Goal: Browse casually: Explore the website without a specific task or goal

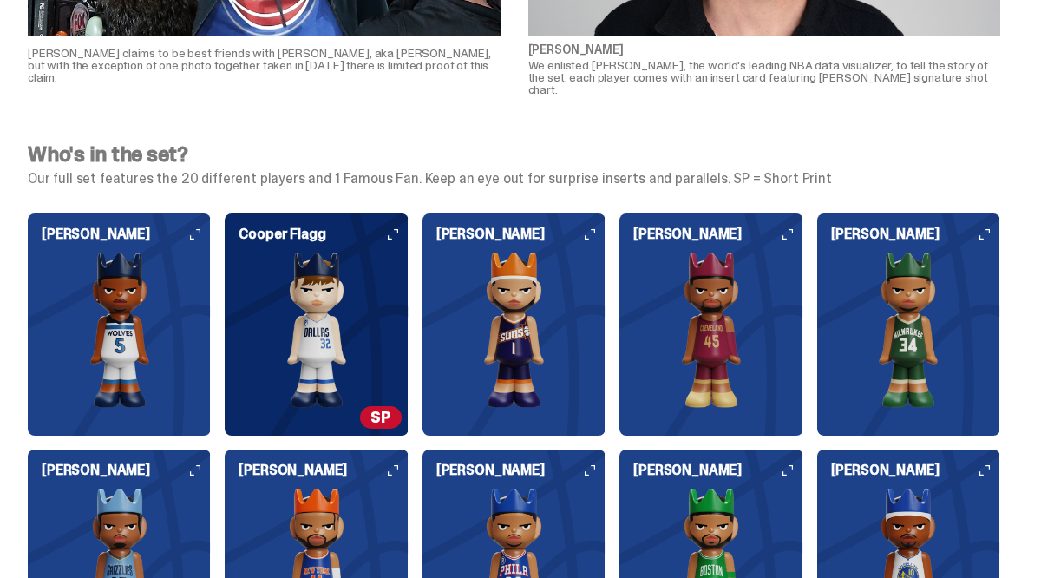
scroll to position [1494, 0]
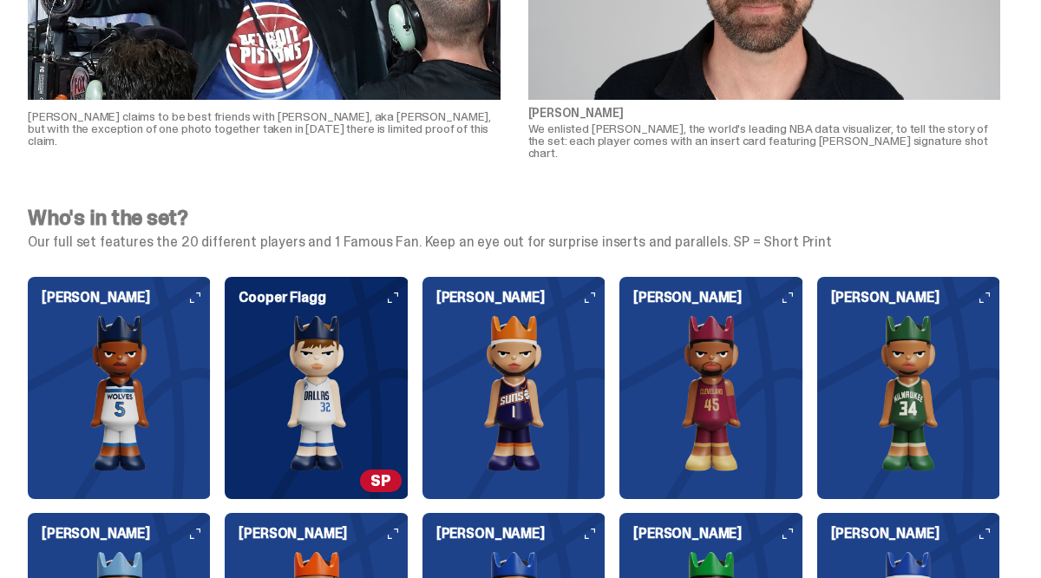
click at [395, 339] on img at bounding box center [316, 393] width 183 height 156
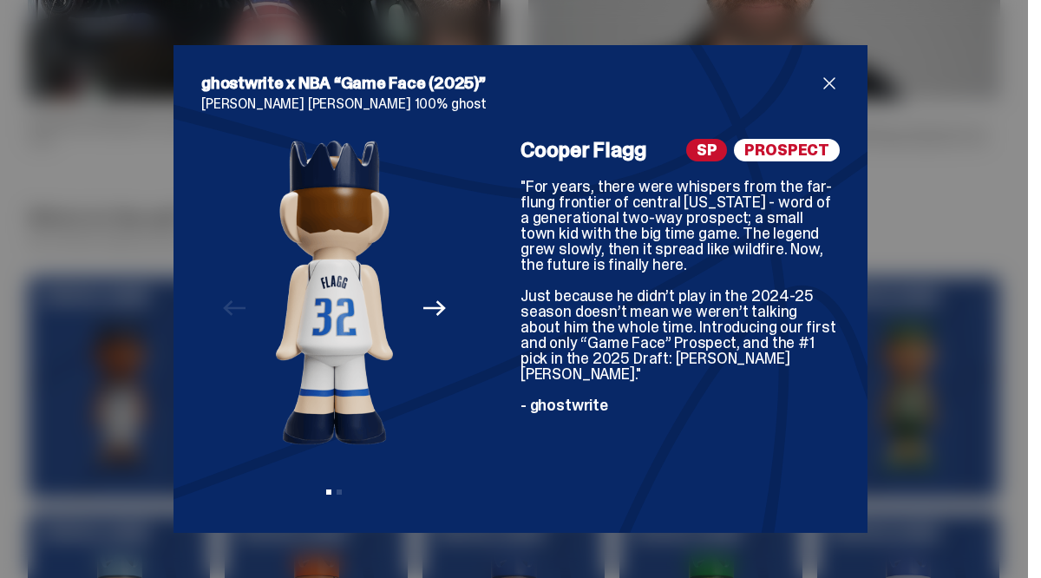
click at [828, 81] on span "close" at bounding box center [829, 83] width 21 height 21
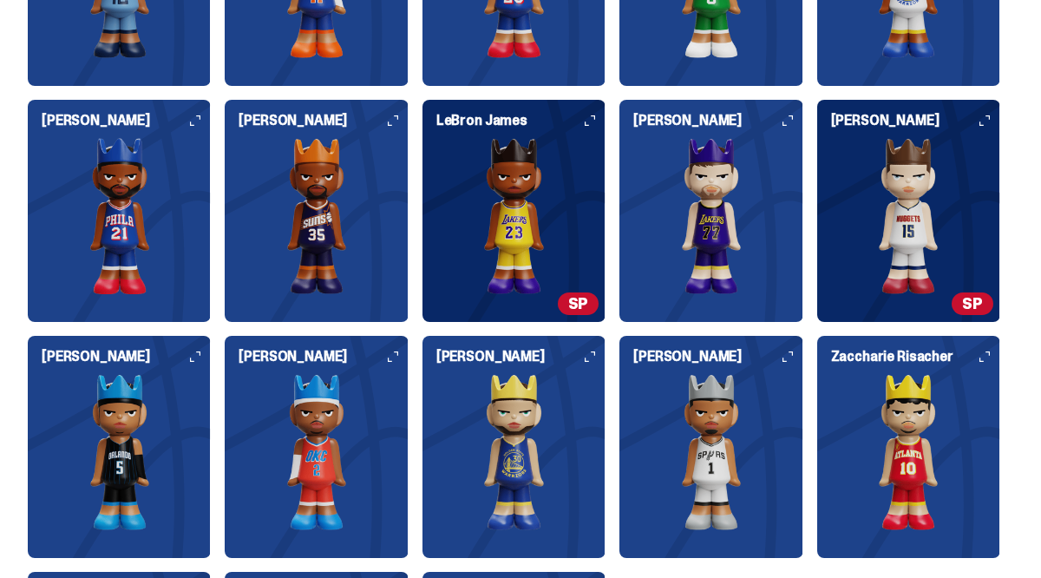
scroll to position [2148, 0]
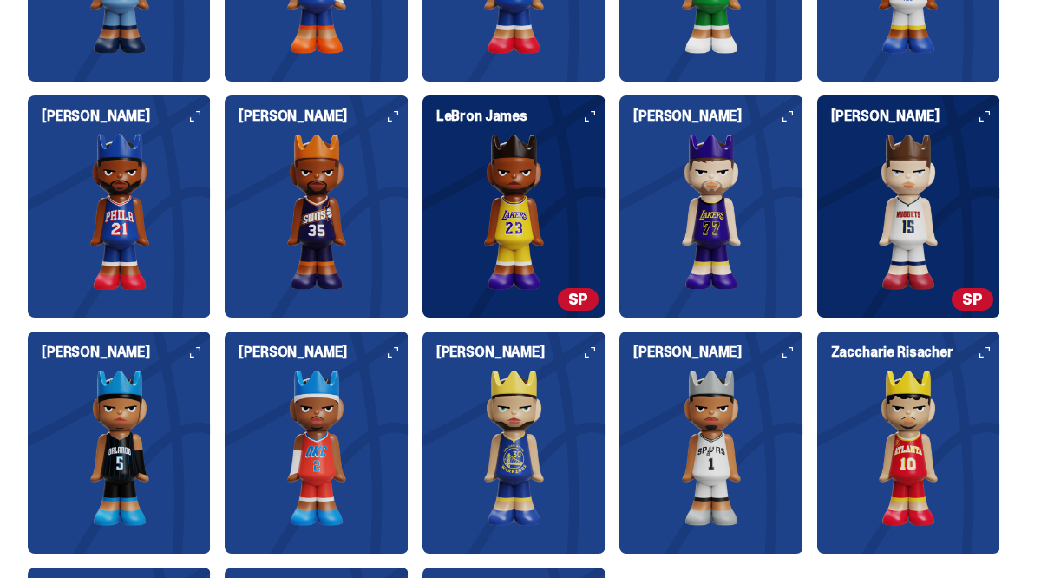
click at [604, 197] on img at bounding box center [514, 212] width 183 height 156
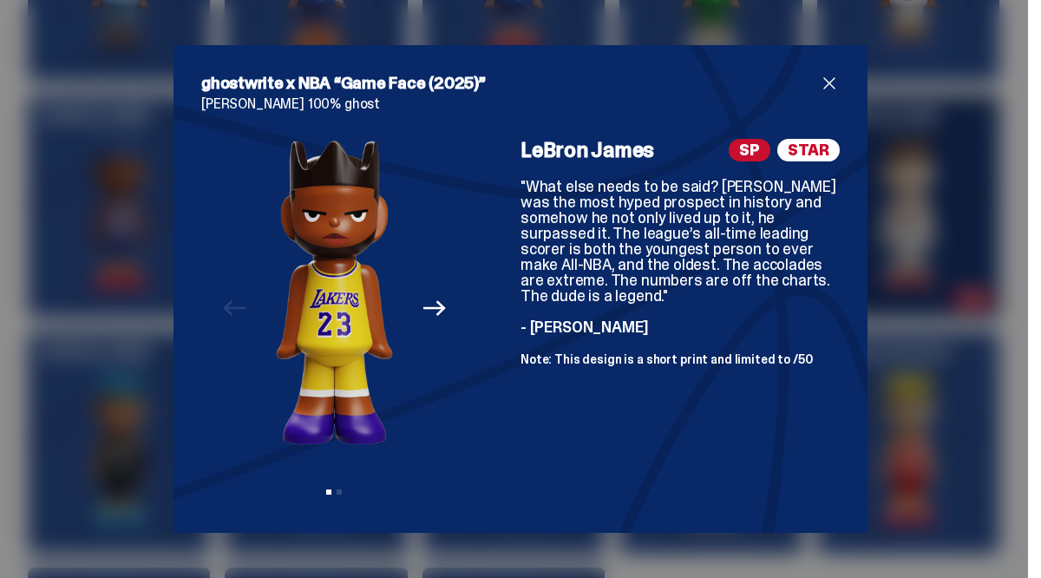
click at [826, 77] on span "close" at bounding box center [829, 83] width 21 height 21
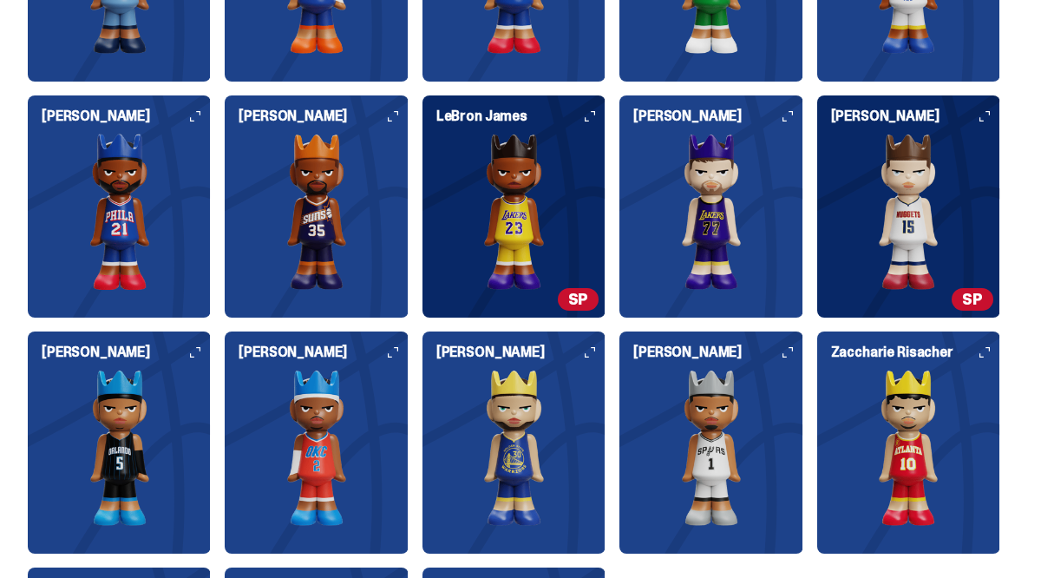
click at [994, 249] on img at bounding box center [909, 212] width 183 height 156
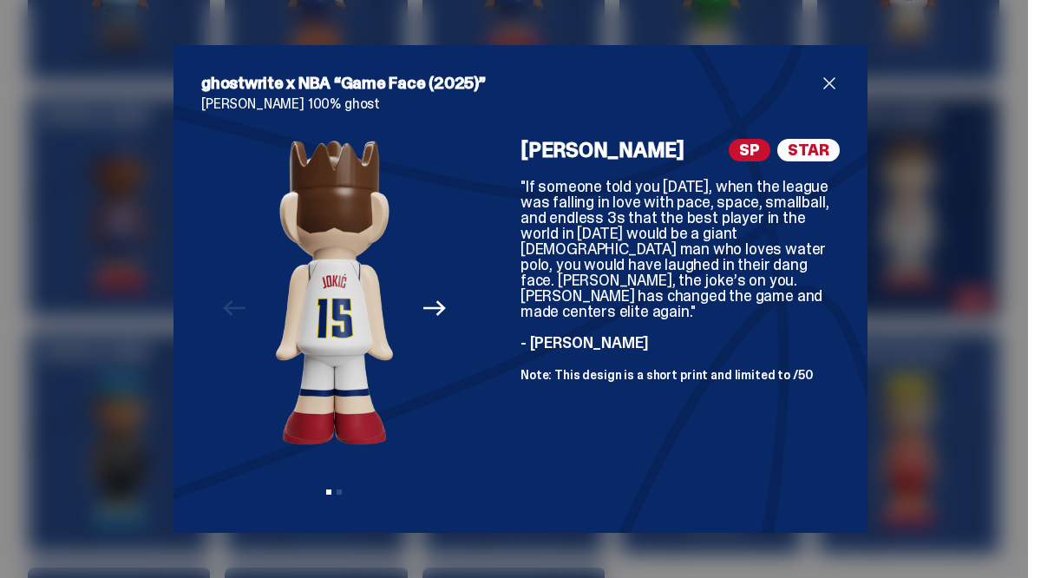
click at [831, 80] on span "close" at bounding box center [829, 83] width 21 height 21
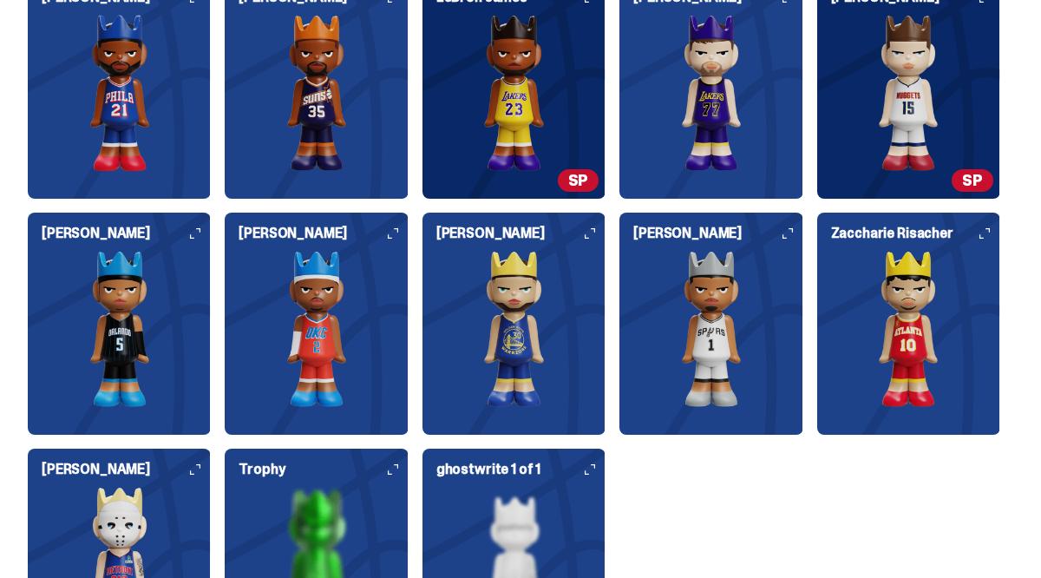
scroll to position [2281, 0]
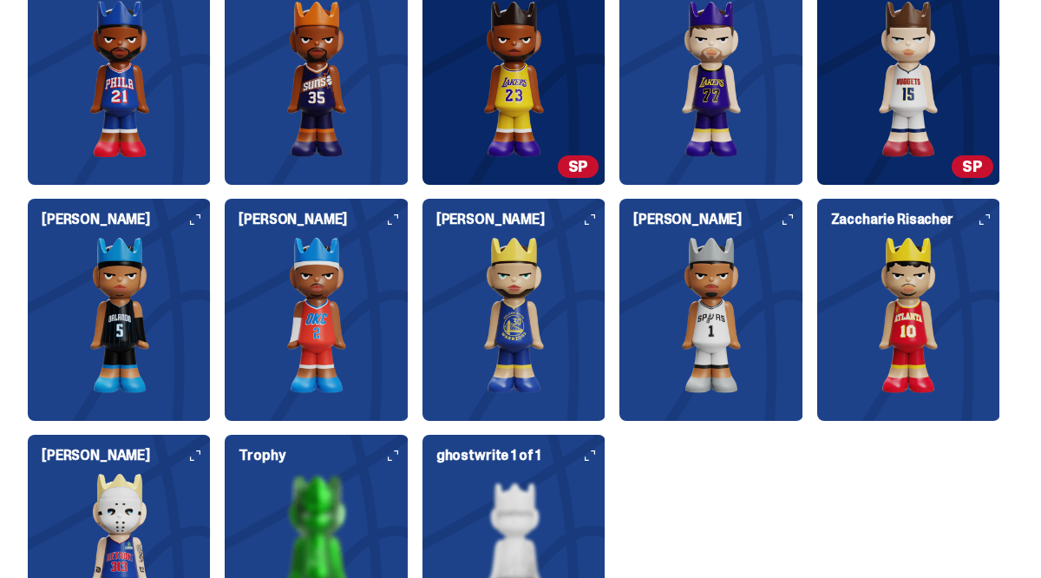
click at [713, 293] on img at bounding box center [711, 315] width 183 height 156
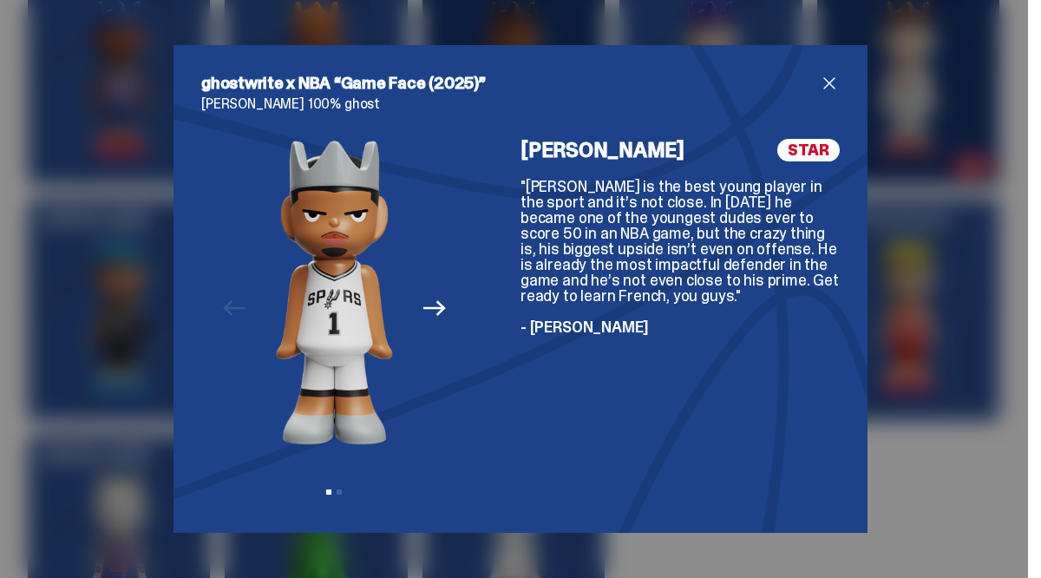
click at [829, 69] on div "ghostwrite x NBA “Game Face (2025)” [PERSON_NAME] 100% ghost Previous Next View…" at bounding box center [521, 289] width 694 height 488
click at [824, 93] on span "close" at bounding box center [829, 83] width 21 height 21
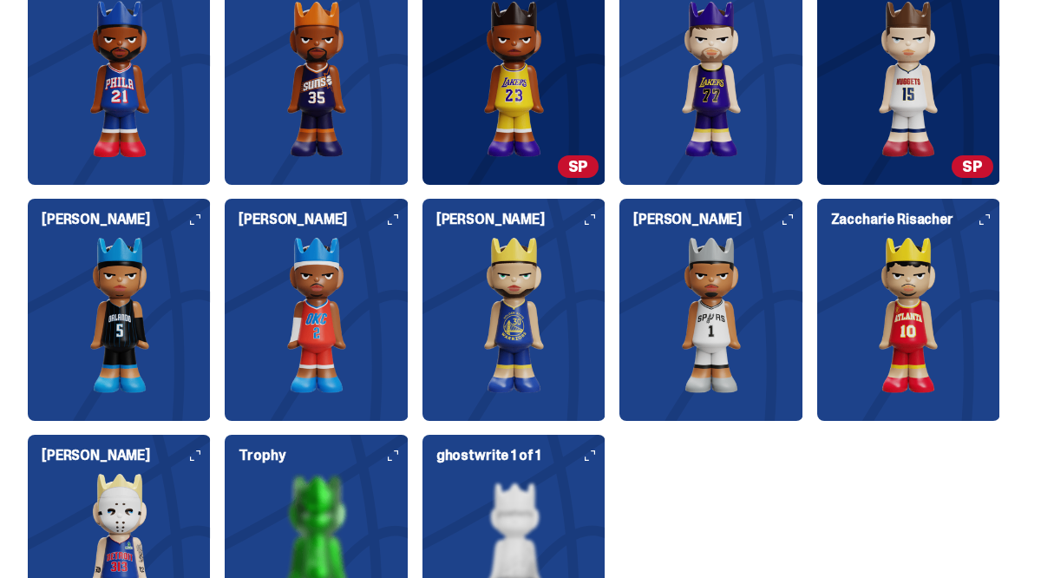
click at [906, 282] on img at bounding box center [909, 315] width 183 height 156
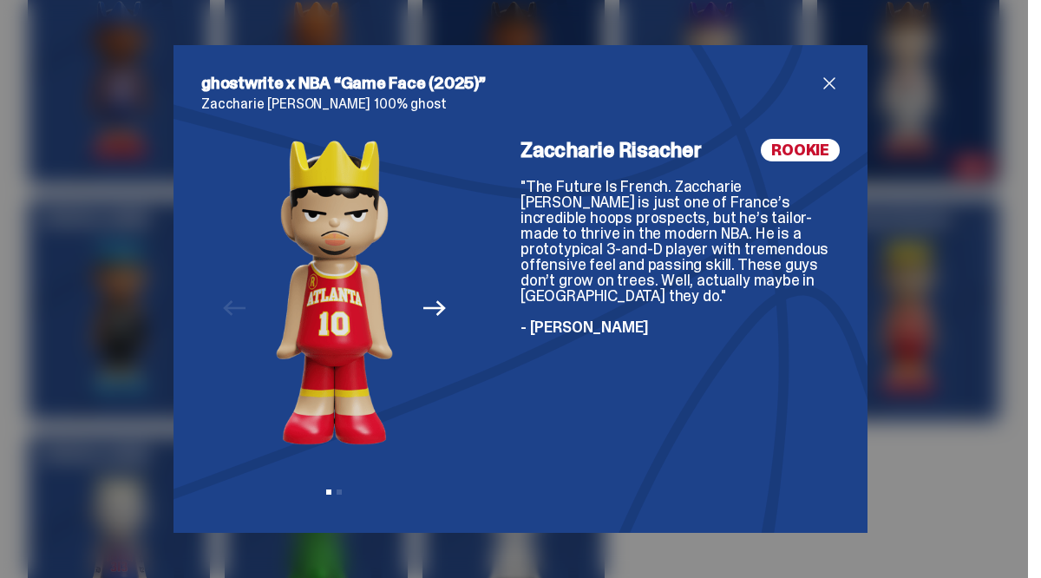
click at [834, 80] on span "close" at bounding box center [829, 83] width 21 height 21
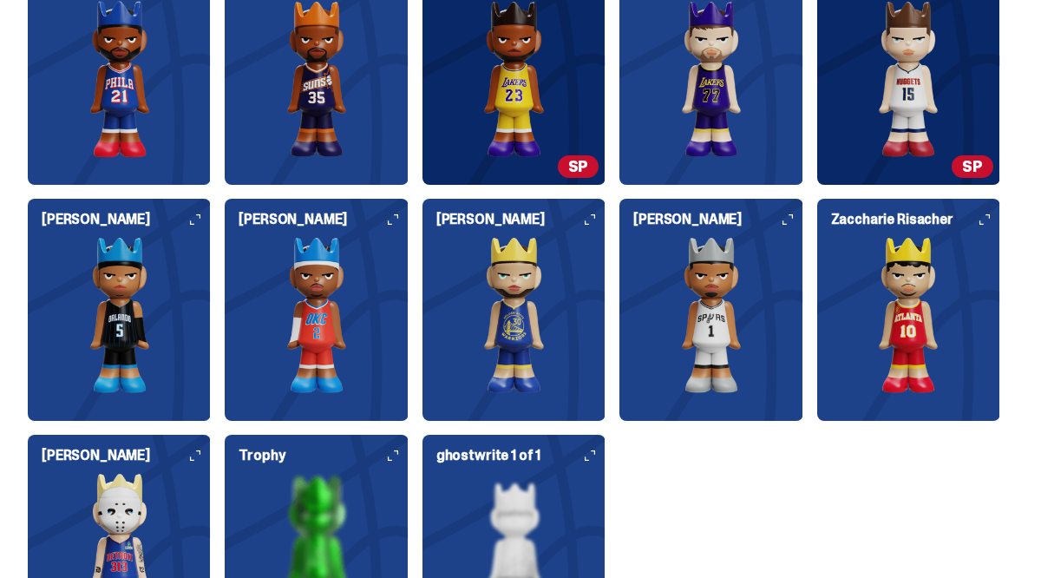
click at [335, 266] on img at bounding box center [316, 315] width 183 height 156
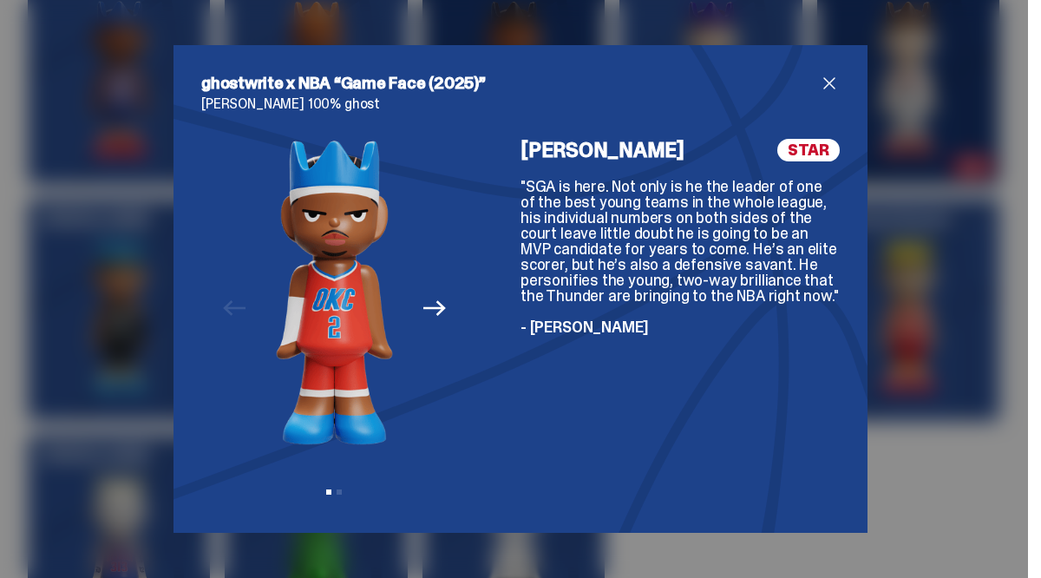
click at [821, 79] on span "close" at bounding box center [829, 83] width 21 height 21
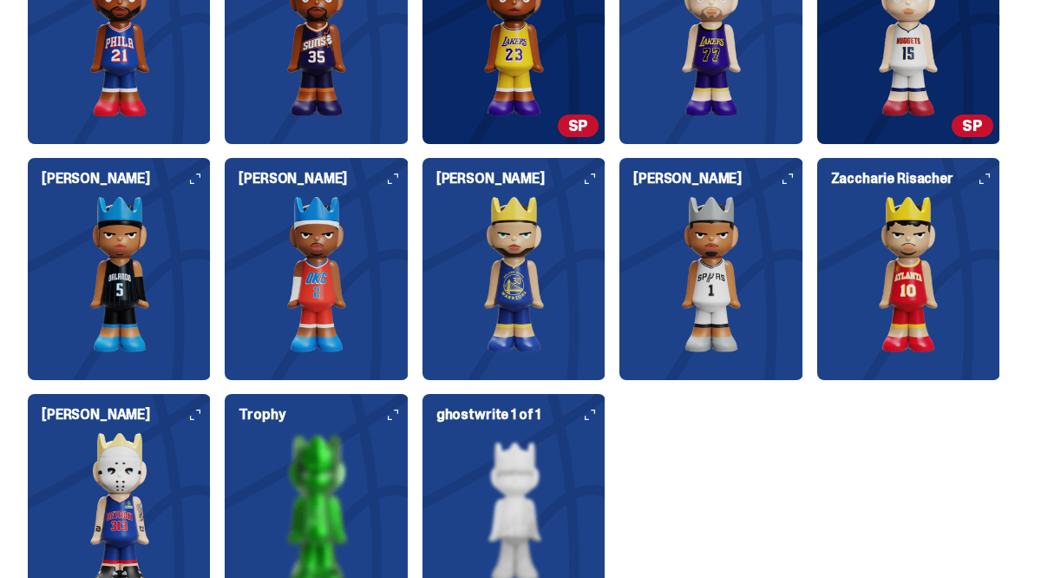
scroll to position [2132, 0]
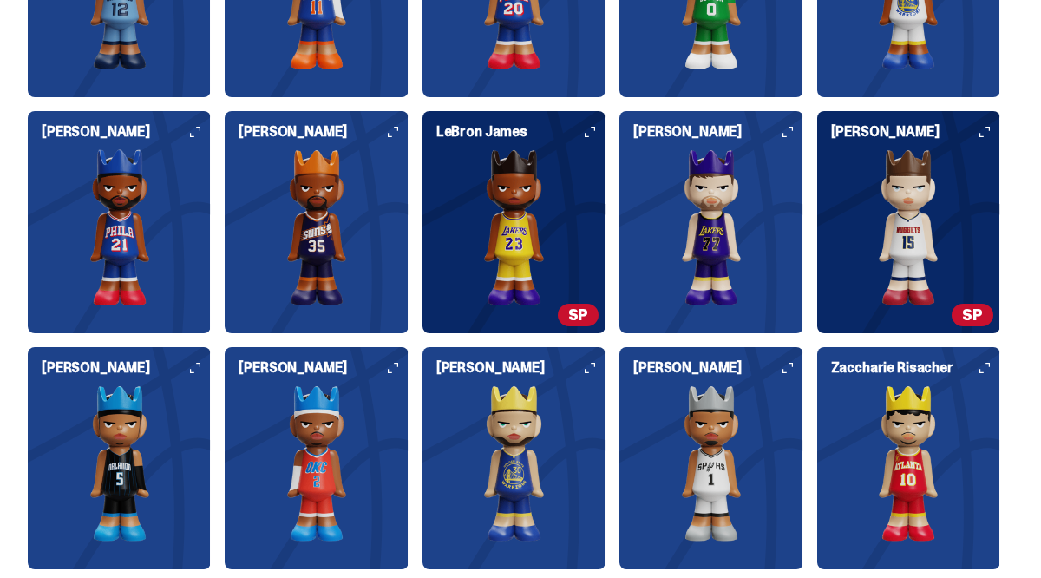
click at [355, 151] on img at bounding box center [316, 227] width 183 height 156
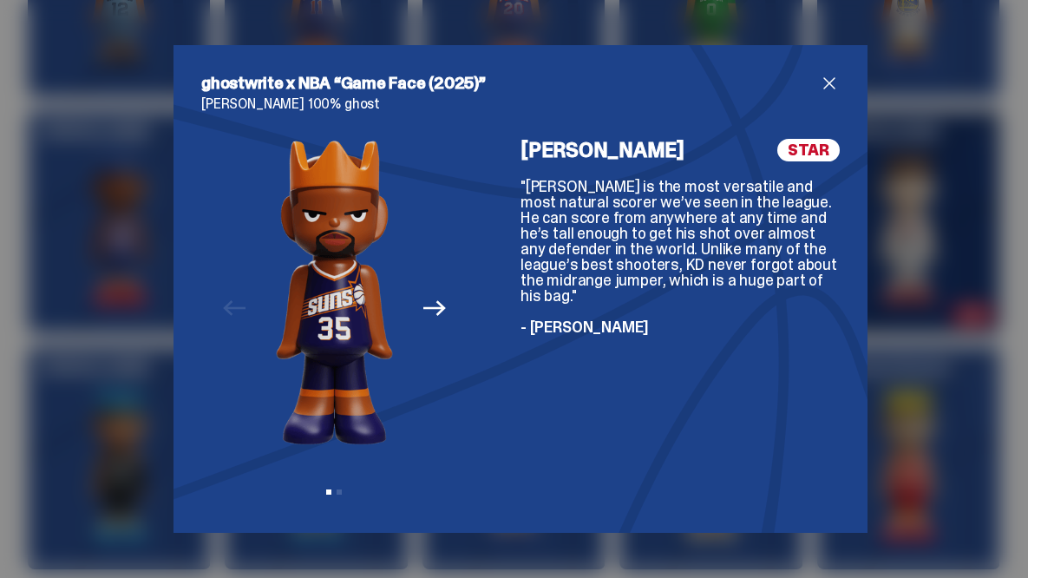
click at [424, 310] on icon "Next" at bounding box center [435, 308] width 23 height 23
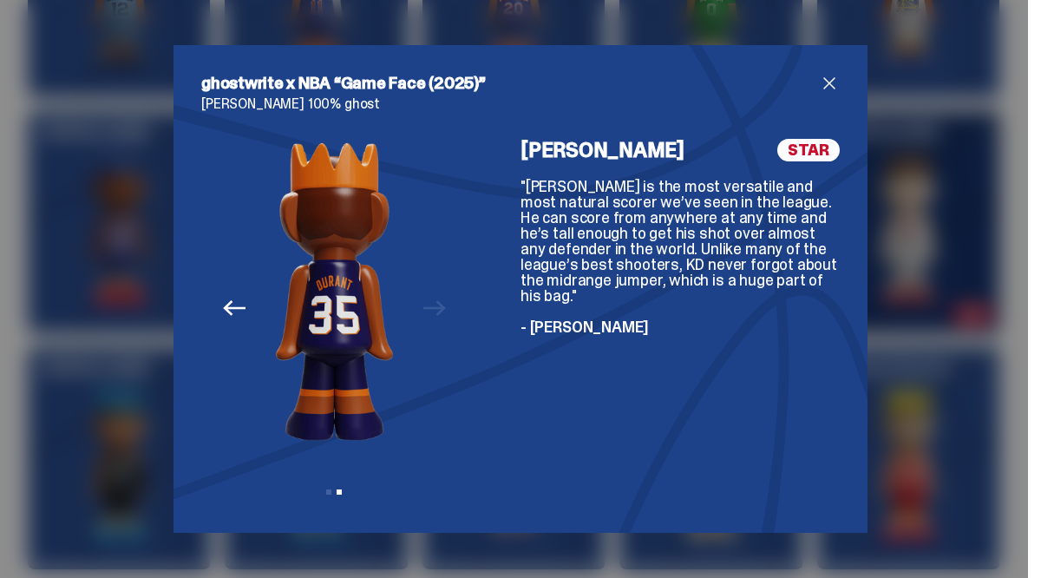
click at [819, 83] on span "close" at bounding box center [829, 83] width 21 height 21
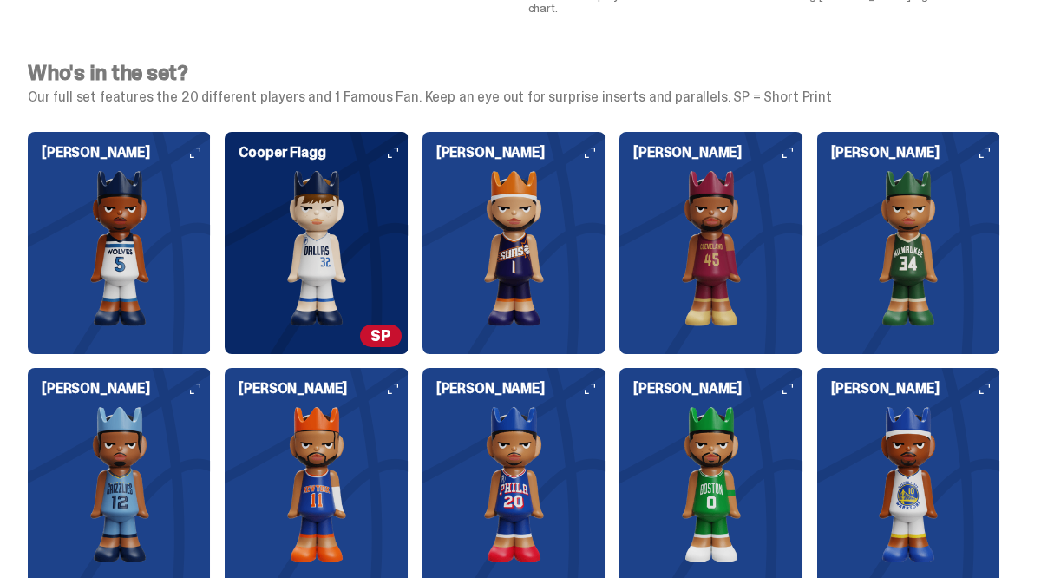
scroll to position [1620, 0]
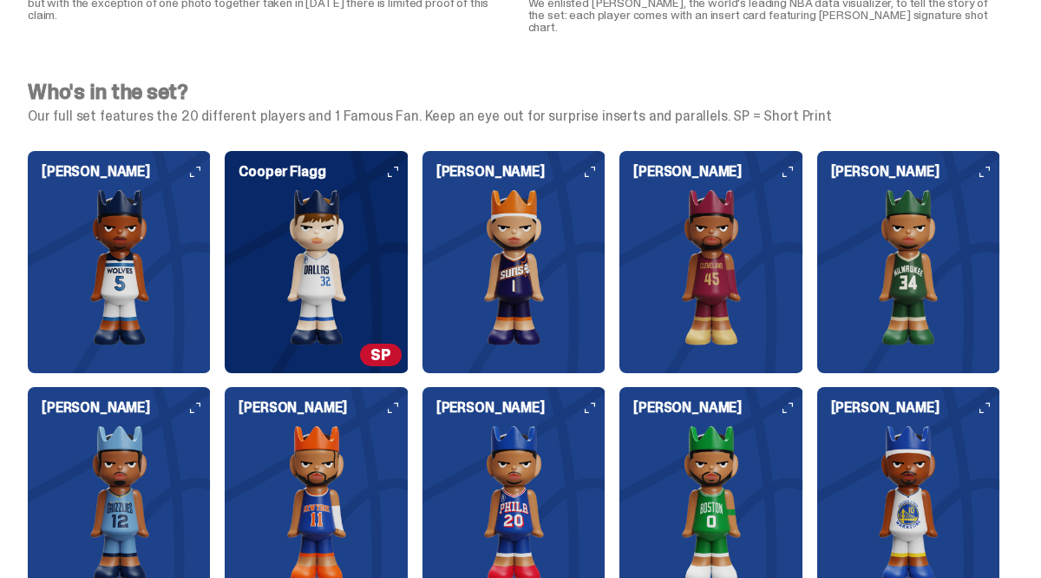
click at [150, 448] on img at bounding box center [119, 503] width 183 height 156
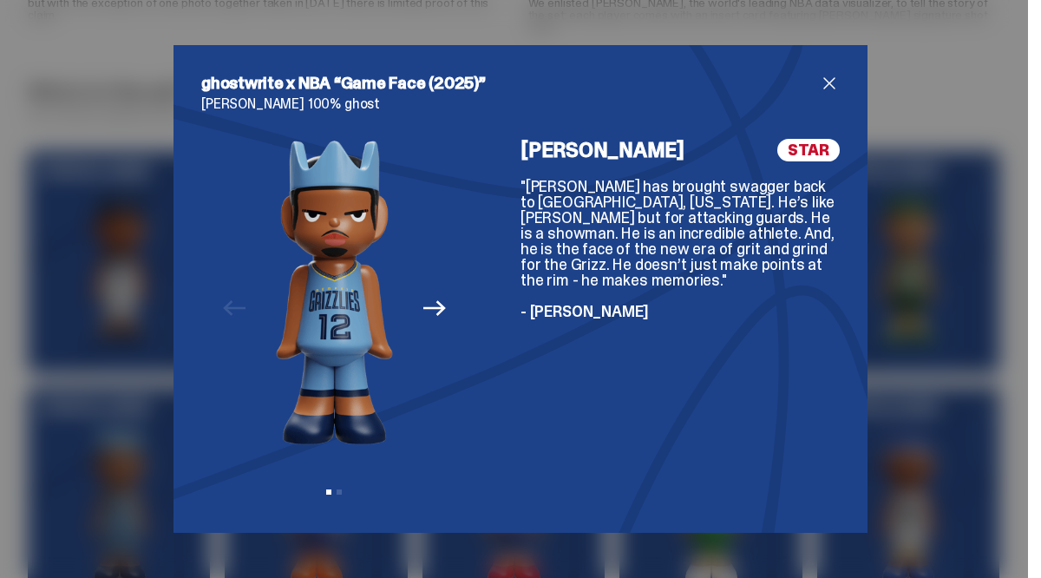
click at [830, 82] on span "close" at bounding box center [829, 83] width 21 height 21
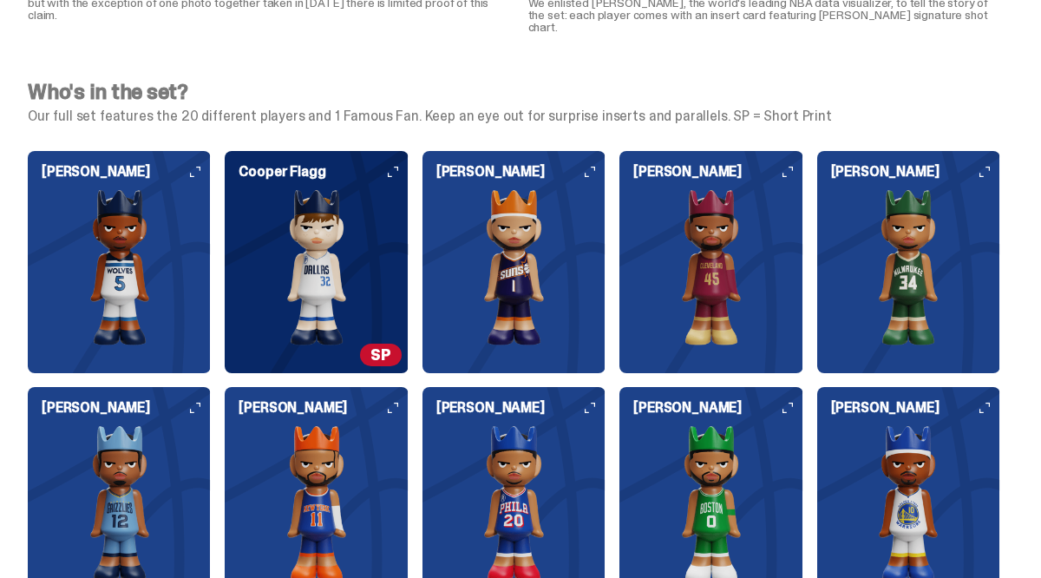
click at [127, 220] on img at bounding box center [119, 267] width 183 height 156
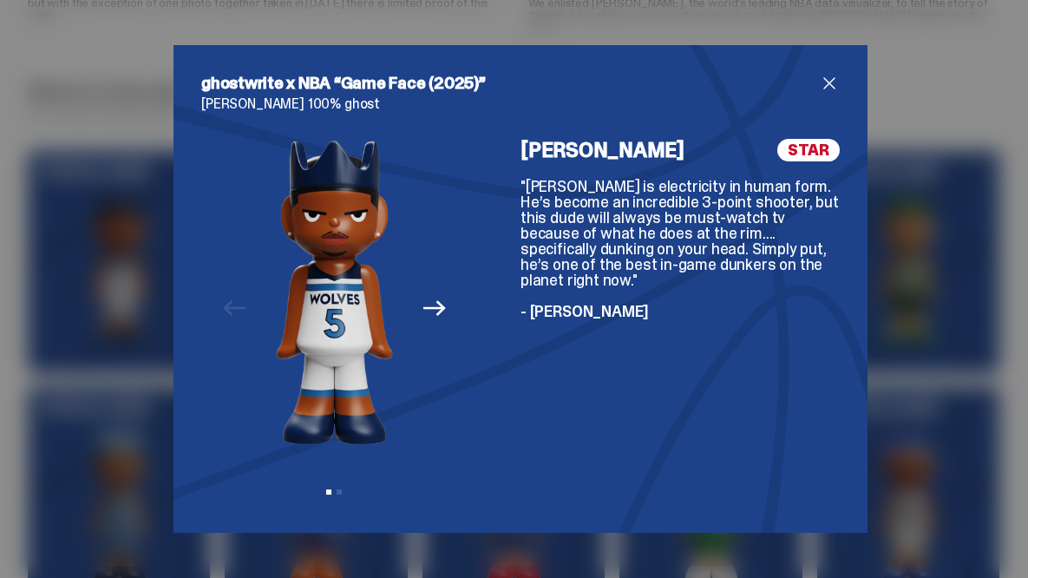
click at [834, 83] on span "close" at bounding box center [829, 83] width 21 height 21
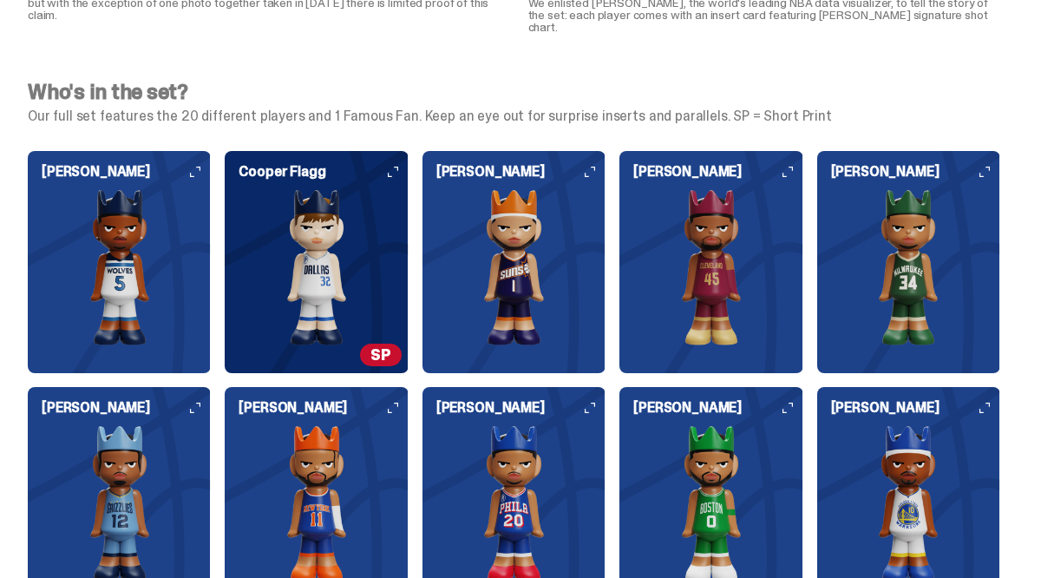
click at [748, 230] on img at bounding box center [711, 267] width 183 height 156
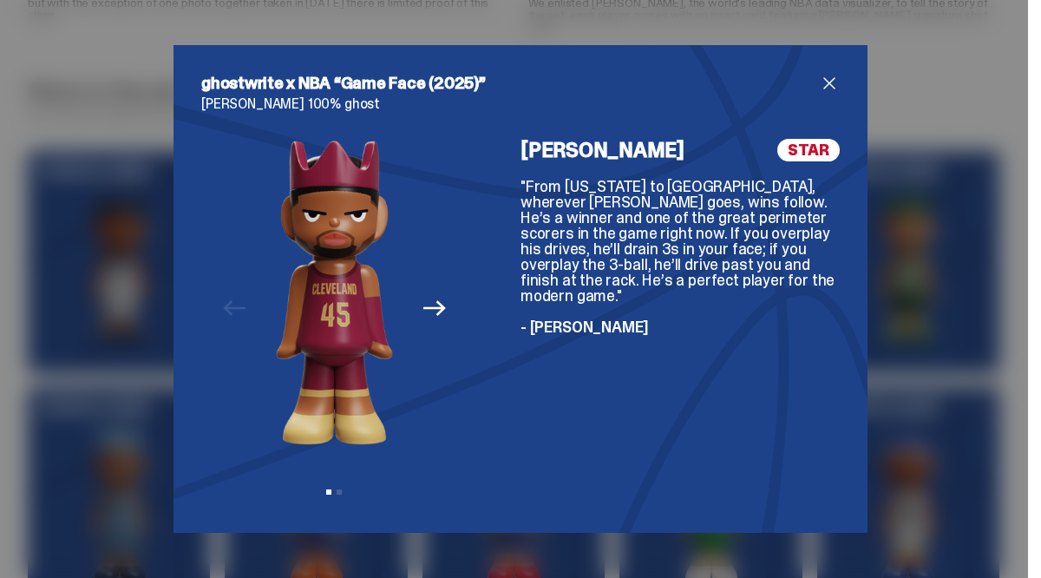
click at [831, 88] on span "close" at bounding box center [829, 83] width 21 height 21
